Goal: Contribute content: Contribute content

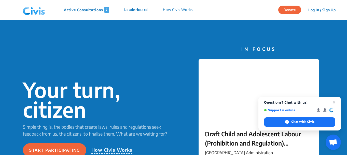
click at [333, 102] on span "Close chat" at bounding box center [334, 102] width 6 height 6
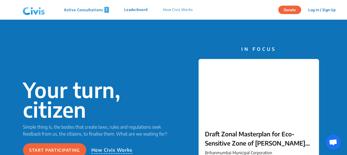
click at [79, 8] on p "Active Consultations 7" at bounding box center [86, 10] width 45 height 6
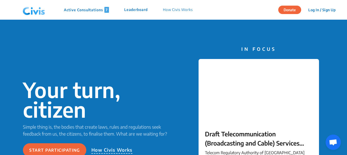
click at [168, 8] on p "How Civis Works" at bounding box center [178, 10] width 30 height 6
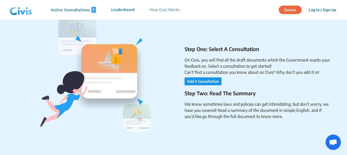
scroll to position [127, 0]
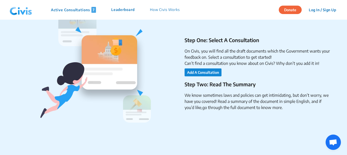
drag, startPoint x: 203, startPoint y: 73, endPoint x: 195, endPoint y: 72, distance: 8.5
click at [195, 72] on button "Add A Consultation" at bounding box center [203, 72] width 37 height 8
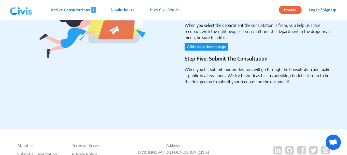
scroll to position [913, 0]
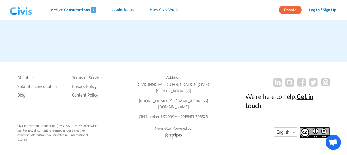
click at [292, 3] on div "Donate Log In / Sign Up Sign Up" at bounding box center [309, 10] width 61 height 20
click at [293, 8] on button "Donate" at bounding box center [290, 10] width 23 height 8
click at [299, 92] on link "Get in touch" at bounding box center [279, 100] width 68 height 17
click at [308, 92] on link "Get in touch" at bounding box center [279, 100] width 68 height 17
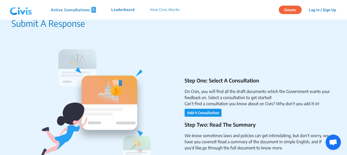
scroll to position [153, 0]
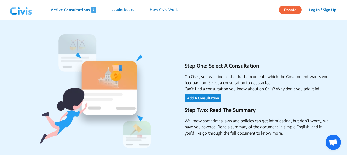
click at [213, 97] on button "Add A Consultation" at bounding box center [203, 98] width 37 height 8
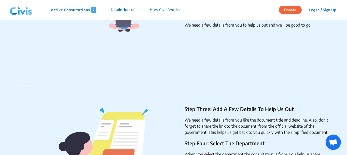
scroll to position [785, 0]
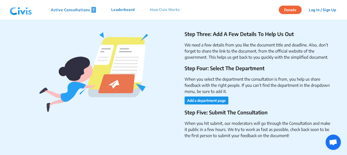
click at [218, 104] on div "Step Three: Add A Few Details To Help Us Out We need a few details from you lik…" at bounding box center [252, 86] width 157 height 112
click at [218, 100] on button "Add a department page" at bounding box center [207, 100] width 44 height 8
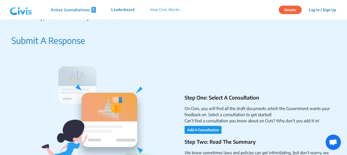
scroll to position [0, 0]
